Goal: Use online tool/utility

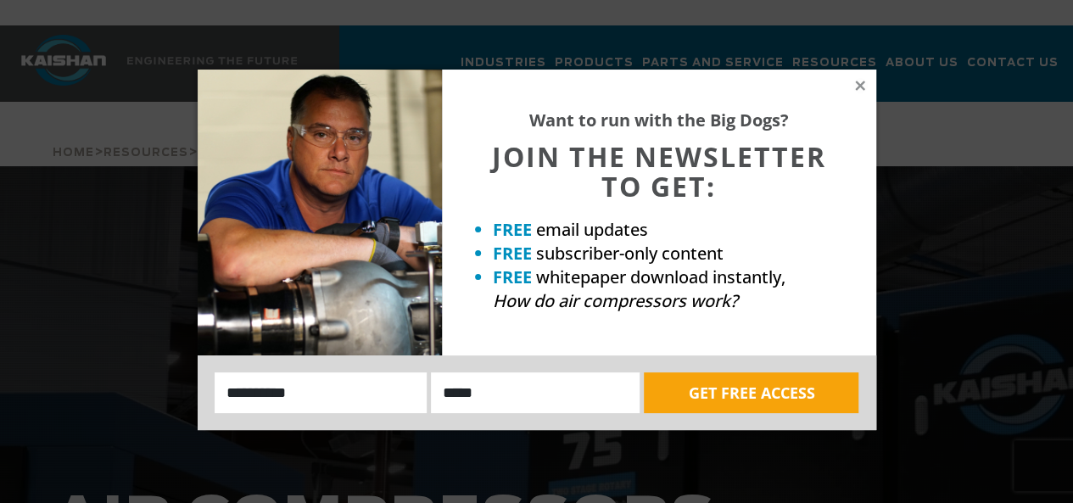
click at [863, 77] on div "Want to run with the Big Dogs? JOIN THE NEWSLETTER TO GET: FREE email updates F…" at bounding box center [659, 213] width 434 height 286
click at [855, 84] on icon at bounding box center [859, 85] width 15 height 15
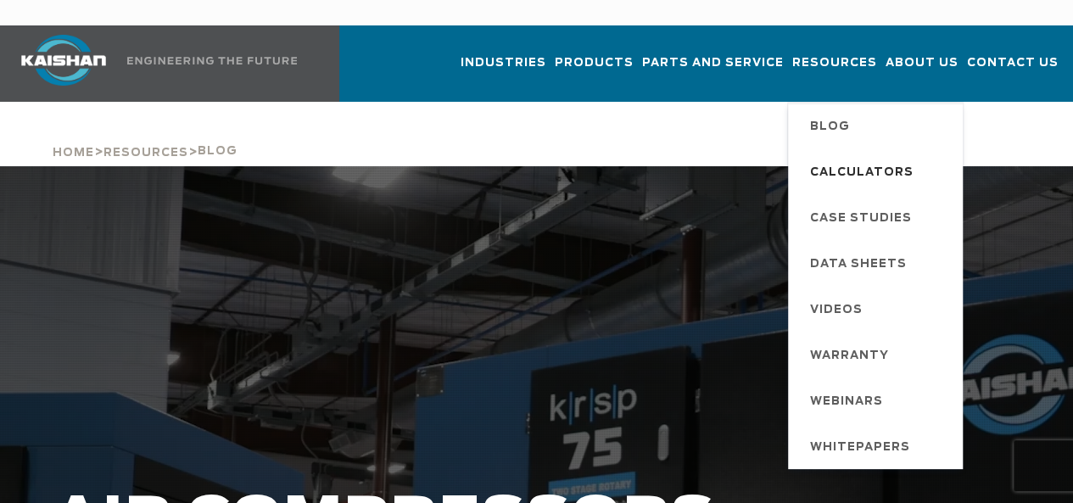
click at [841, 159] on span "Calculators" at bounding box center [861, 173] width 103 height 29
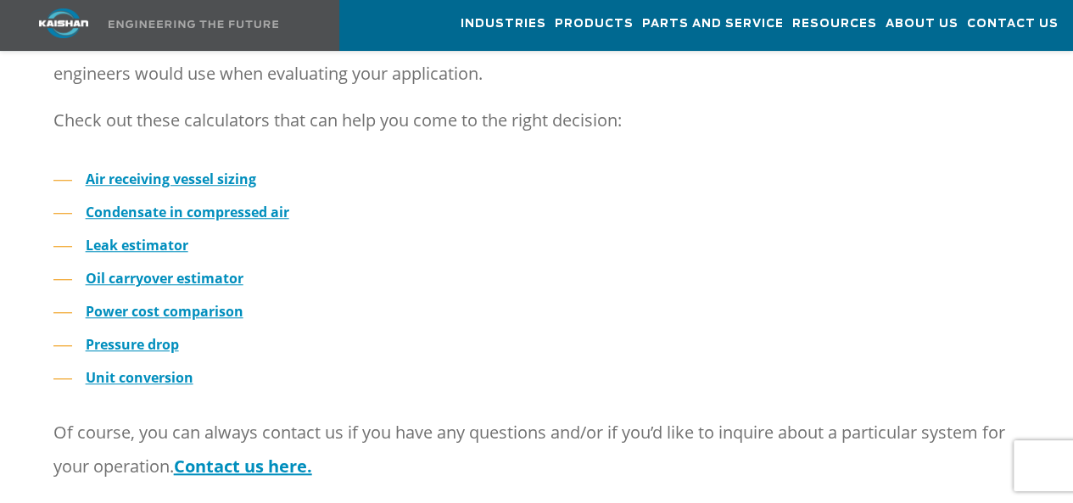
scroll to position [594, 0]
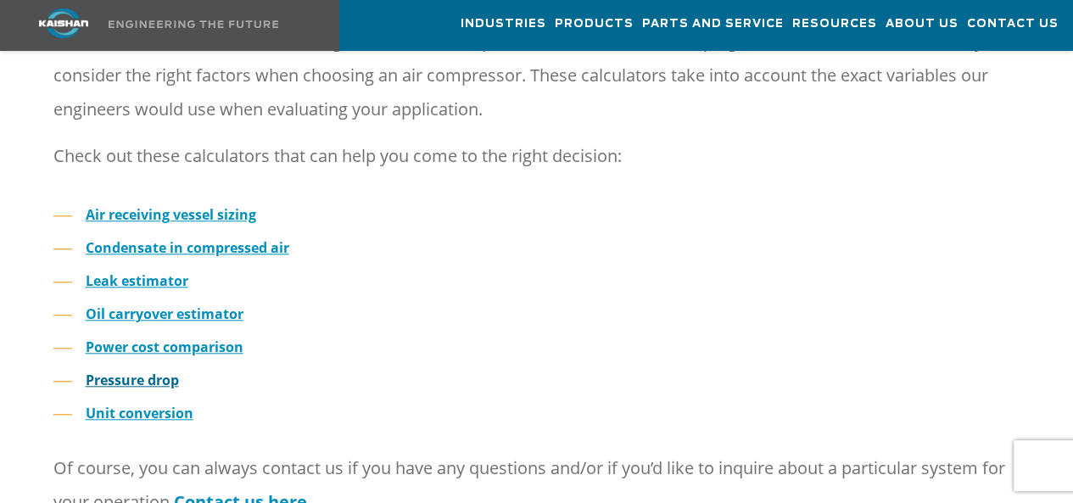
click at [139, 371] on strong "Pressure drop" at bounding box center [132, 380] width 93 height 19
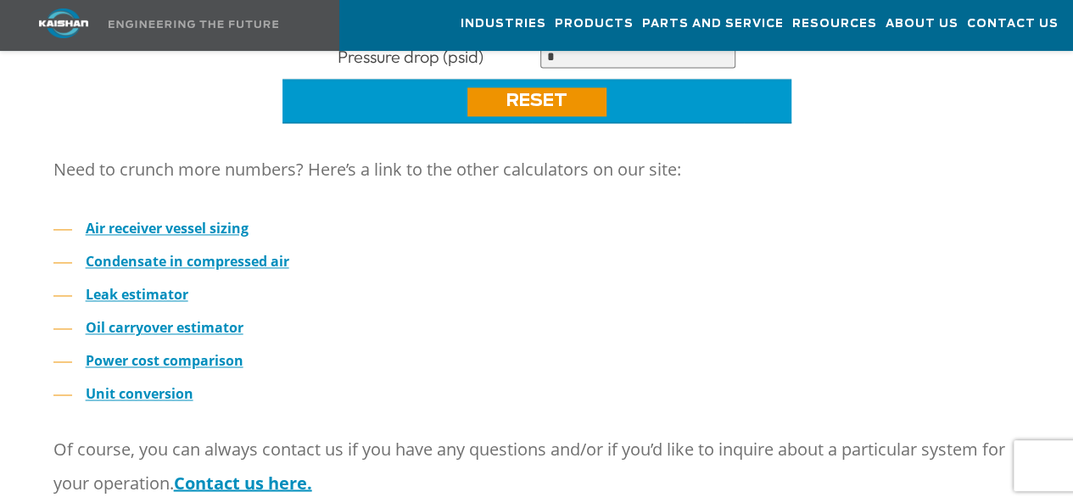
scroll to position [1187, 0]
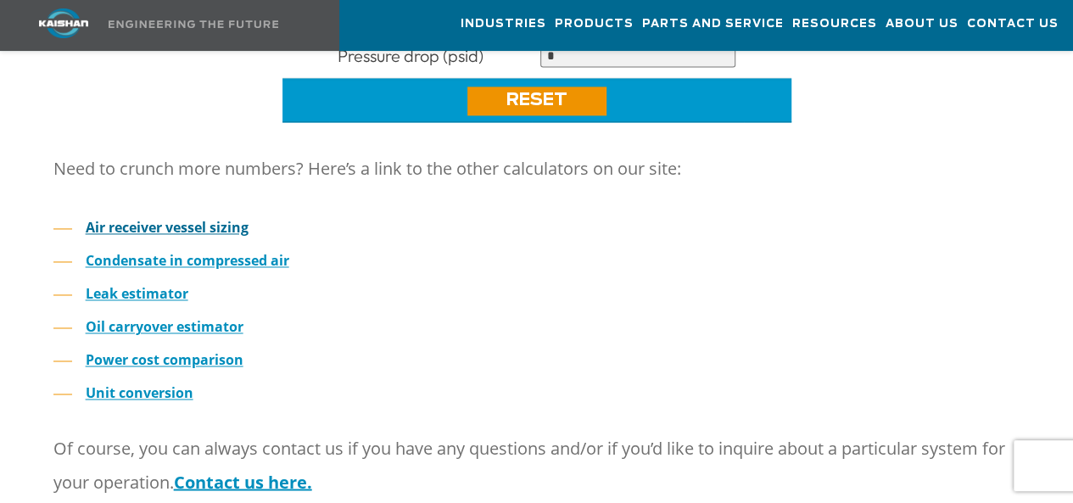
click at [148, 218] on strong "Air receiver vessel sizing" at bounding box center [167, 227] width 163 height 19
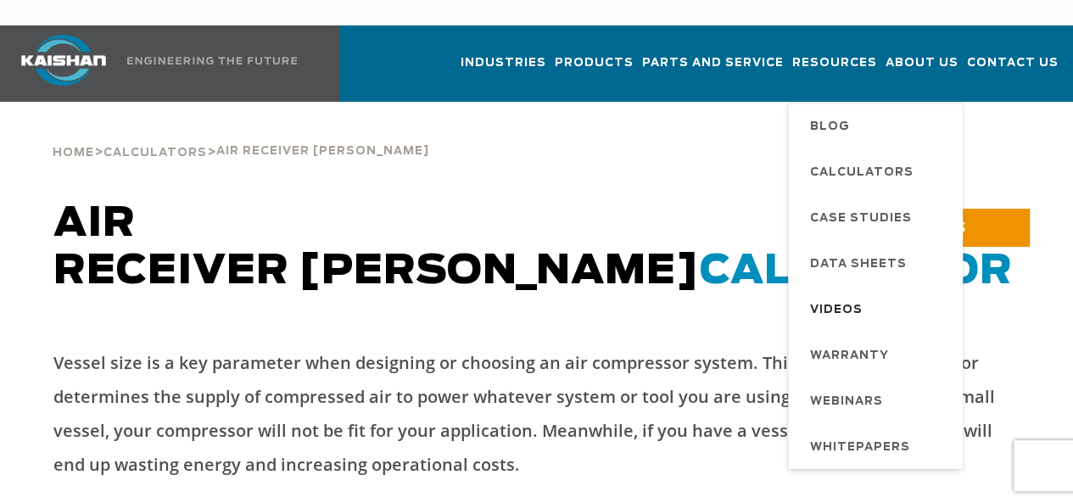
click at [810, 296] on span "Videos" at bounding box center [836, 310] width 53 height 29
